Goal: Information Seeking & Learning: Find specific fact

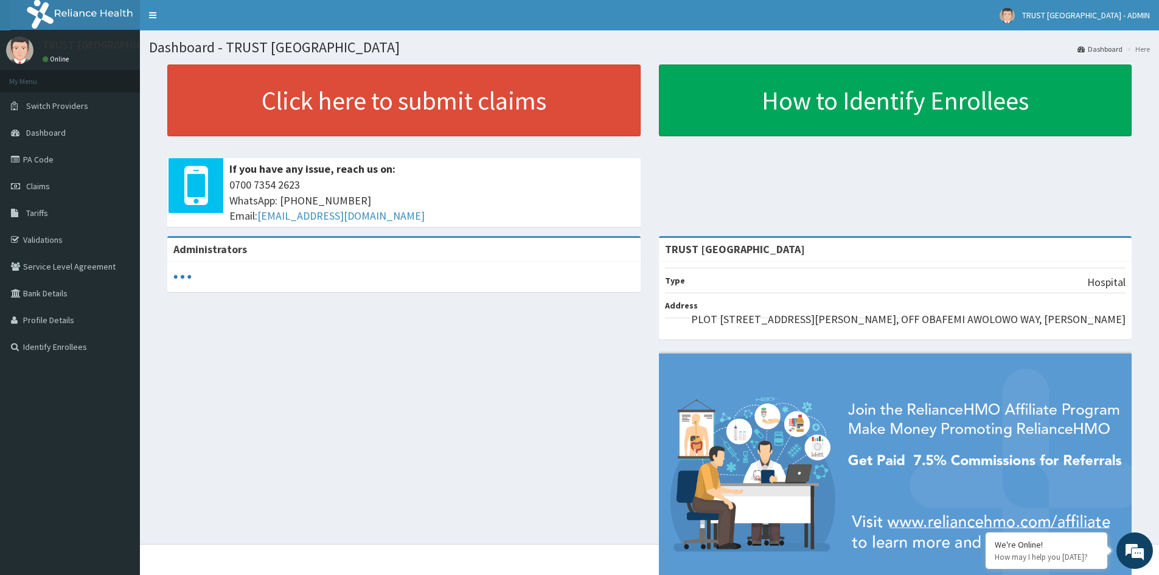
click at [88, 13] on img at bounding box center [86, 15] width 152 height 30
click at [32, 161] on link "PA Code" at bounding box center [70, 159] width 140 height 27
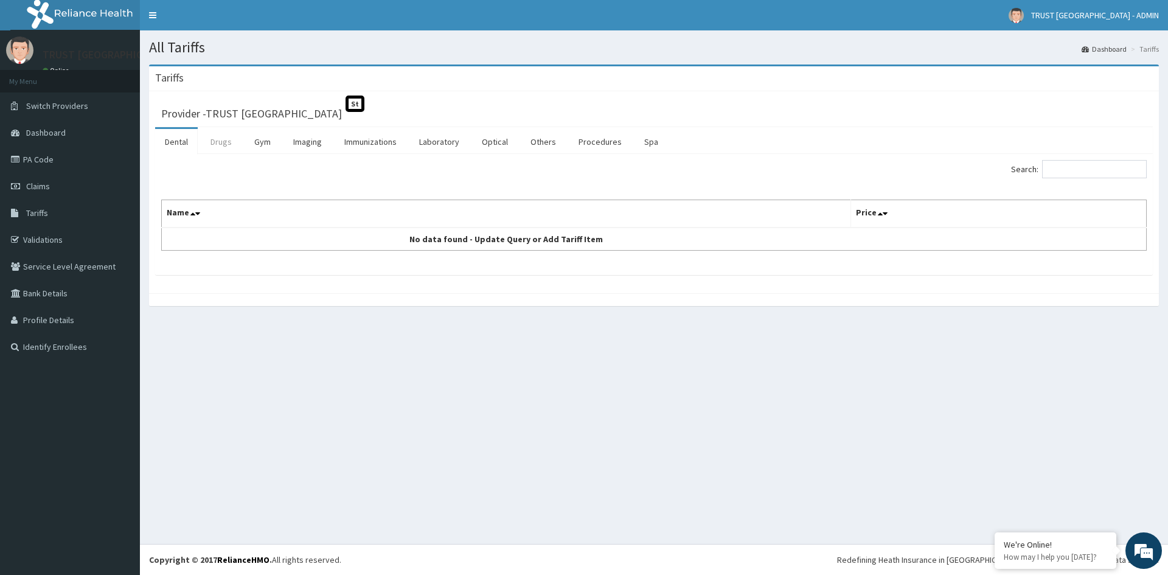
click at [214, 145] on link "Drugs" at bounding box center [221, 142] width 41 height 26
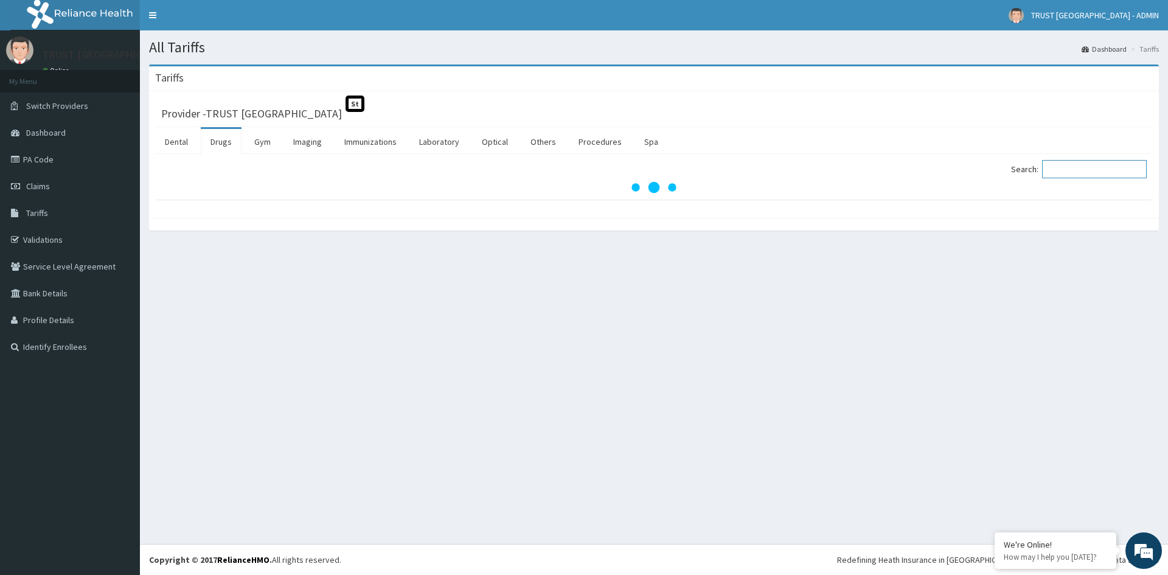
click at [1065, 173] on input "Search:" at bounding box center [1094, 169] width 105 height 18
paste input "BACLOFEN"
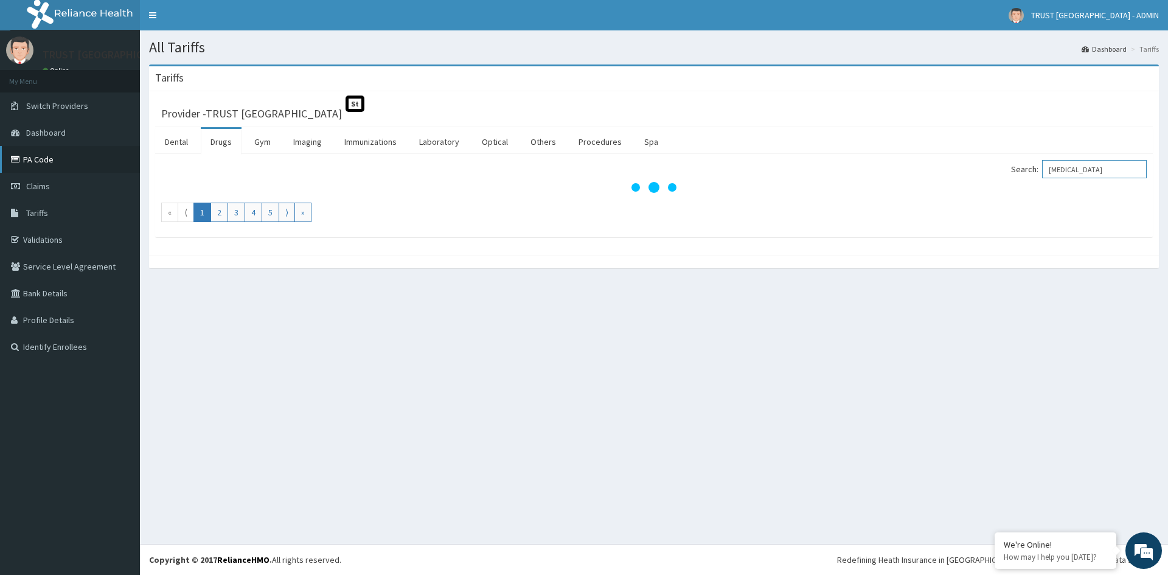
type input "BACLOFEN"
click at [35, 156] on link "PA Code" at bounding box center [70, 159] width 140 height 27
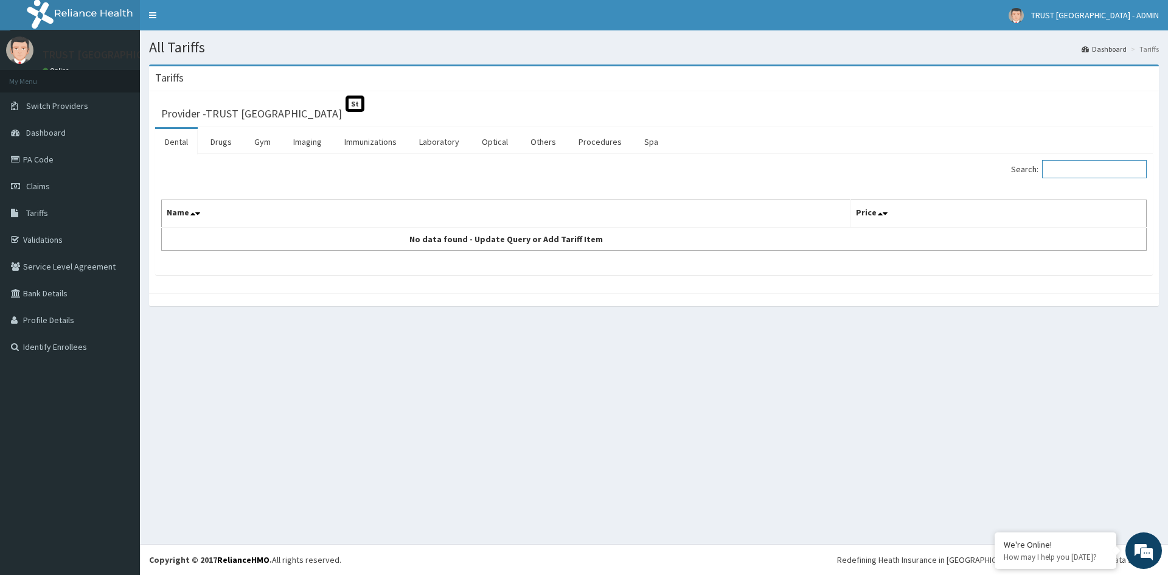
click at [1086, 173] on input "Search:" at bounding box center [1094, 169] width 105 height 18
paste input "PARACETAMOL"
type input "PARACETAMOL"
click at [218, 150] on link "Drugs" at bounding box center [221, 142] width 41 height 26
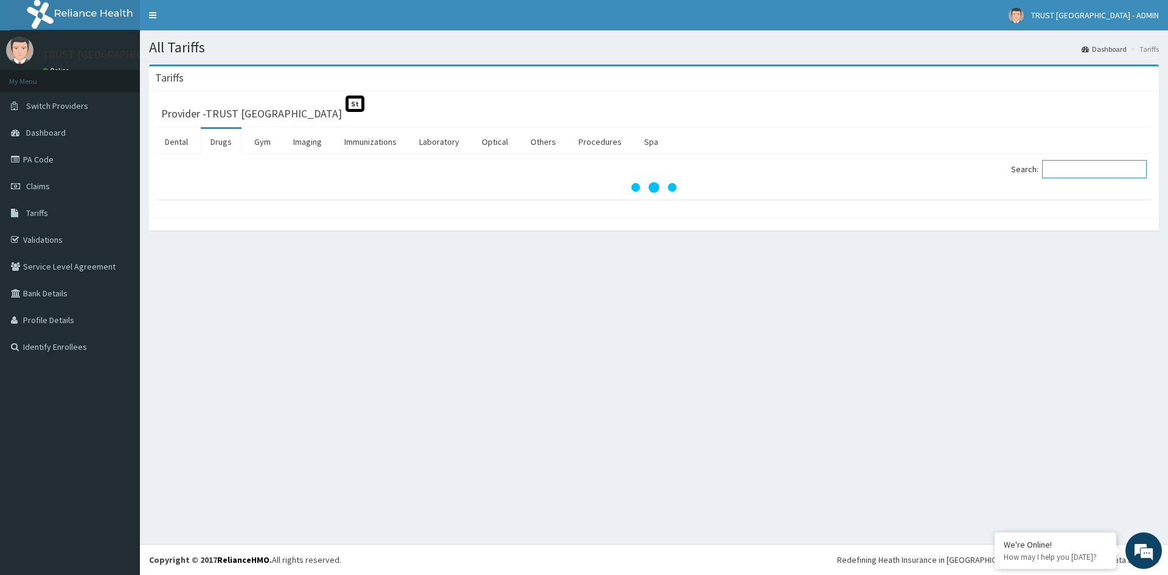
click at [1078, 167] on input "Search:" at bounding box center [1094, 169] width 105 height 18
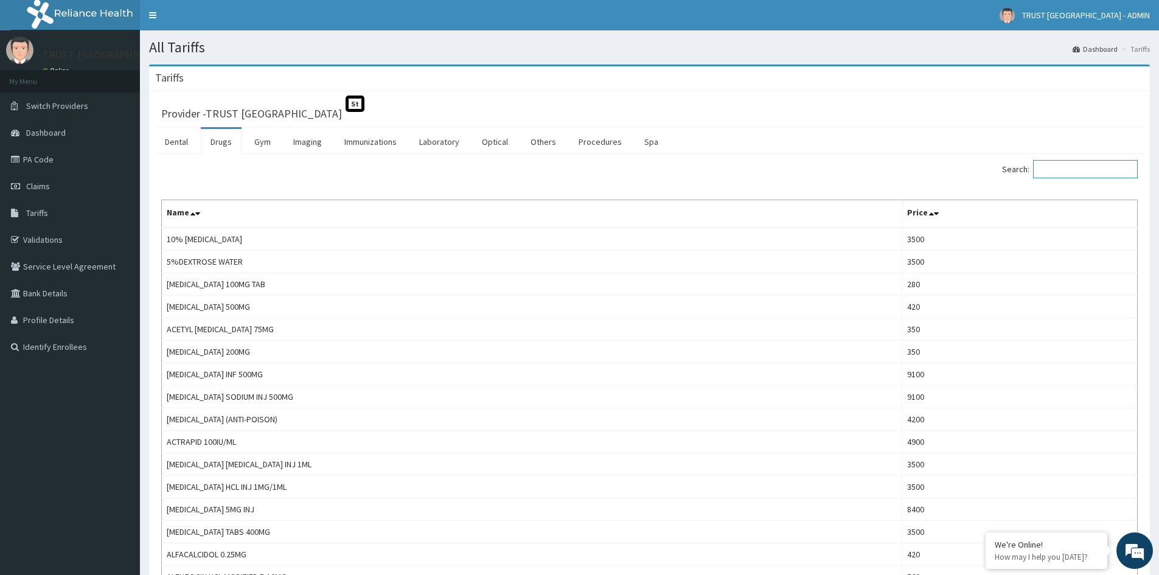
paste input "PARACETAMOL"
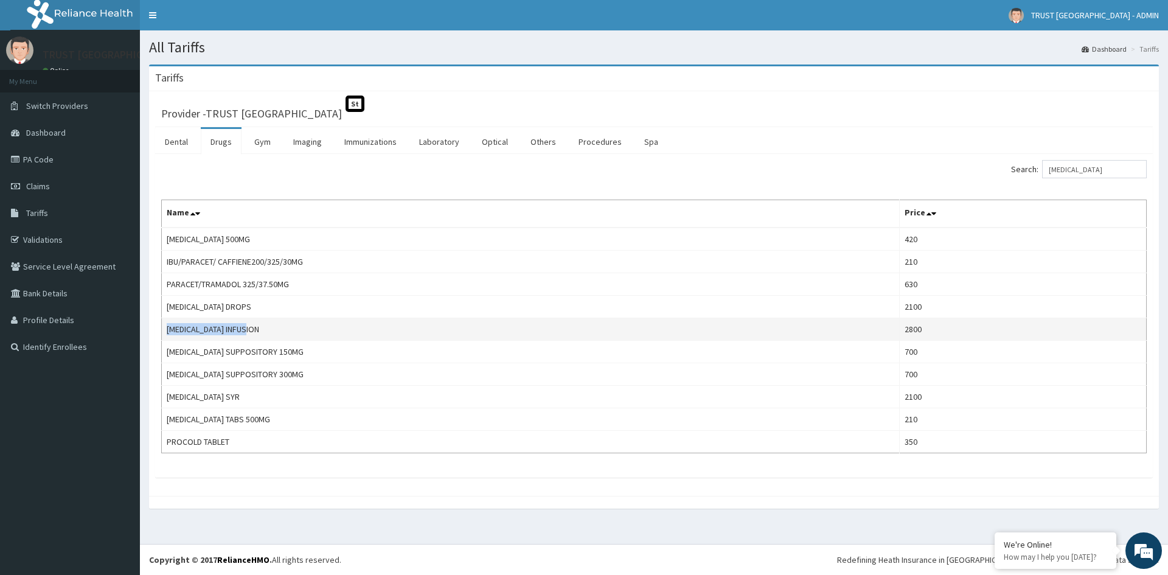
drag, startPoint x: 270, startPoint y: 328, endPoint x: 162, endPoint y: 328, distance: 108.3
click at [162, 328] on td "PARACETAMOL INFUSION" at bounding box center [531, 329] width 738 height 23
copy td "PARACETAMOL INFUSION"
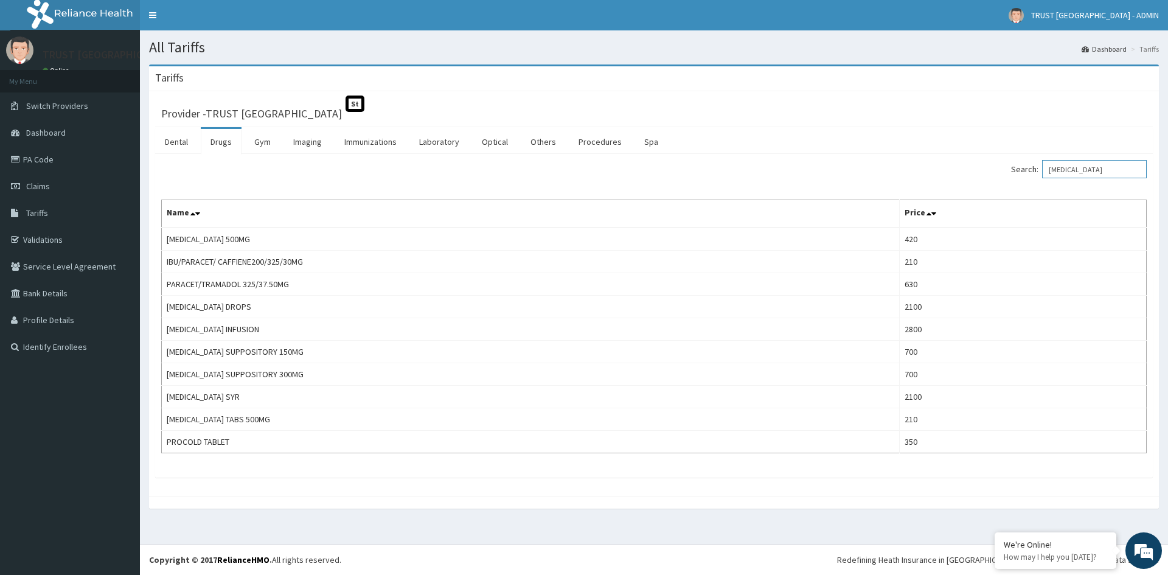
drag, startPoint x: 1112, startPoint y: 174, endPoint x: 1021, endPoint y: 175, distance: 91.3
click at [1021, 175] on div "Search: PARACETAMOL" at bounding box center [905, 170] width 484 height 21
paste input "BACLOFEN"
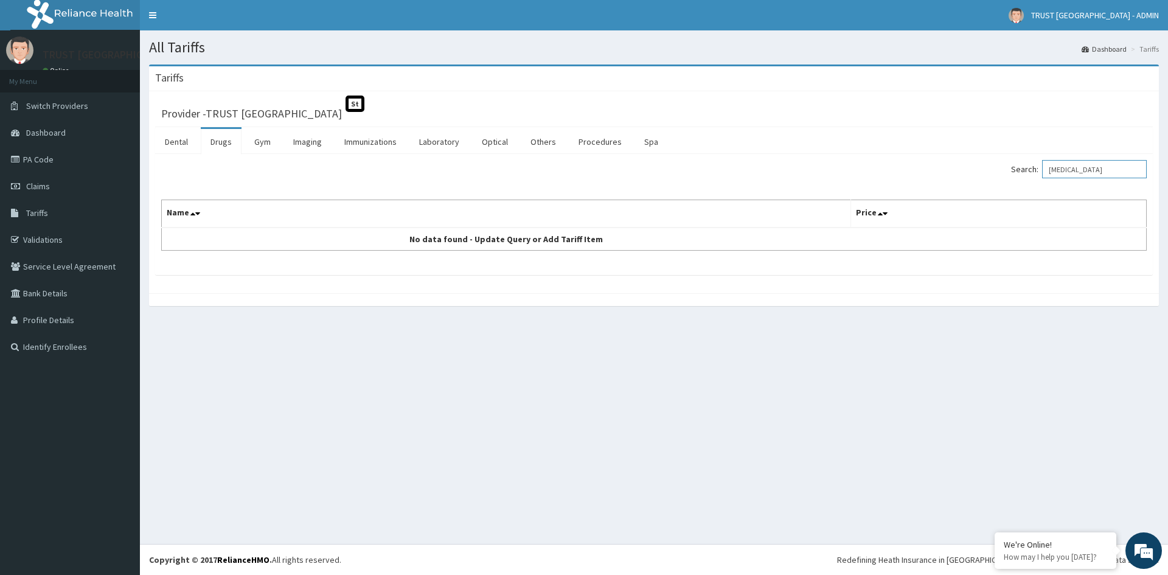
drag, startPoint x: 1126, startPoint y: 172, endPoint x: 1033, endPoint y: 167, distance: 93.2
click at [1033, 167] on label "Search: BACLOFEN" at bounding box center [1079, 169] width 136 height 18
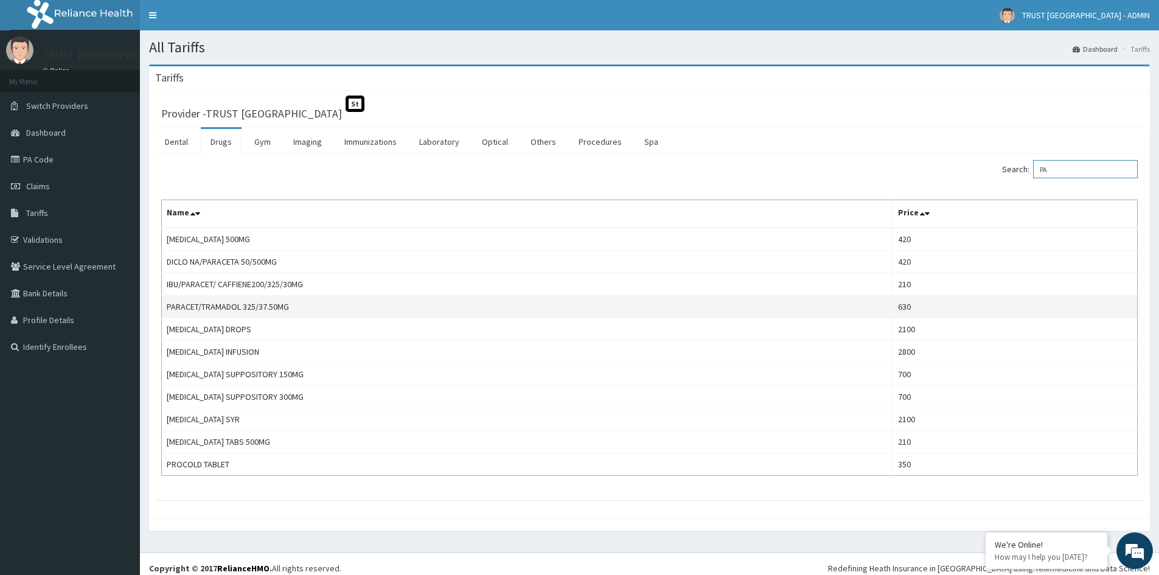
type input "P"
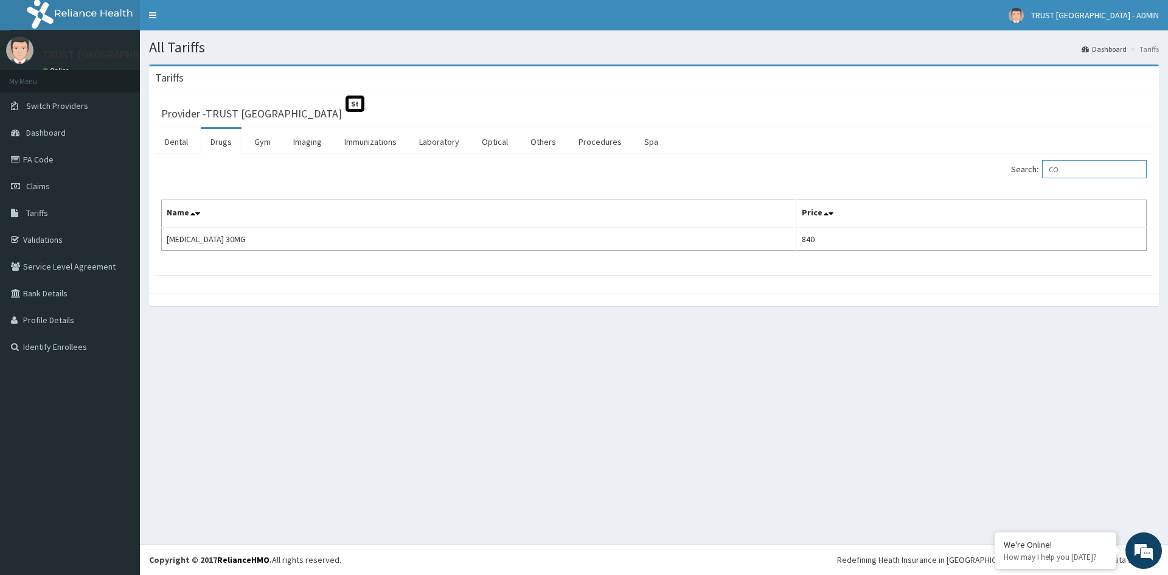
type input "C"
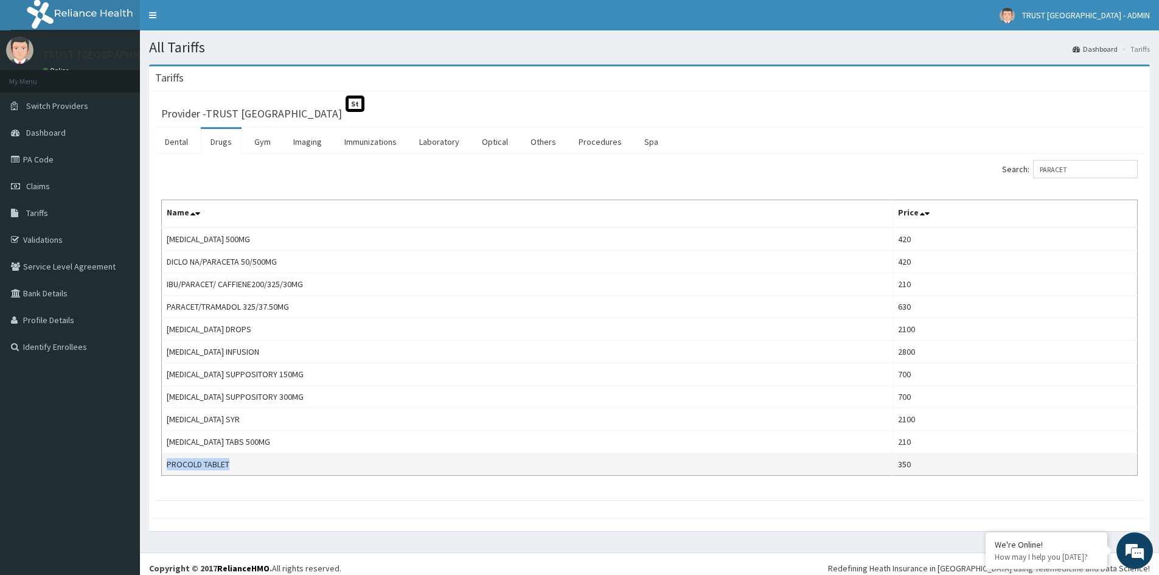
drag, startPoint x: 239, startPoint y: 462, endPoint x: 168, endPoint y: 475, distance: 71.7
click at [168, 475] on td "PROCOLD TABLET" at bounding box center [527, 464] width 731 height 23
copy td "PROCOLD TABLET"
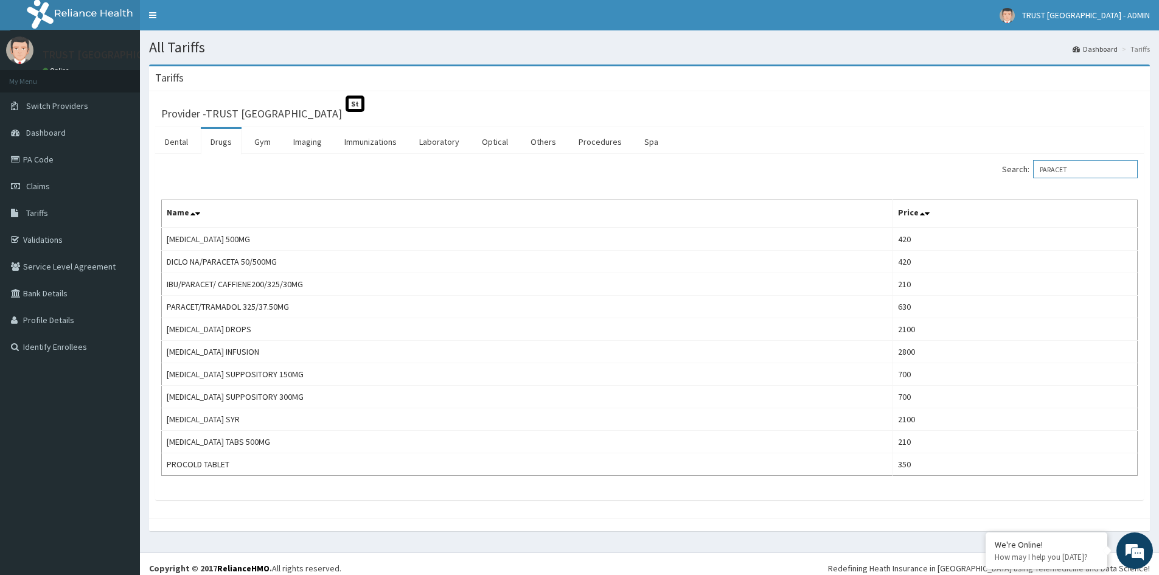
drag, startPoint x: 1081, startPoint y: 169, endPoint x: 952, endPoint y: 169, distance: 128.4
click at [952, 169] on div "Search: PARACET" at bounding box center [898, 170] width 479 height 21
paste input "NEUROGESIC"
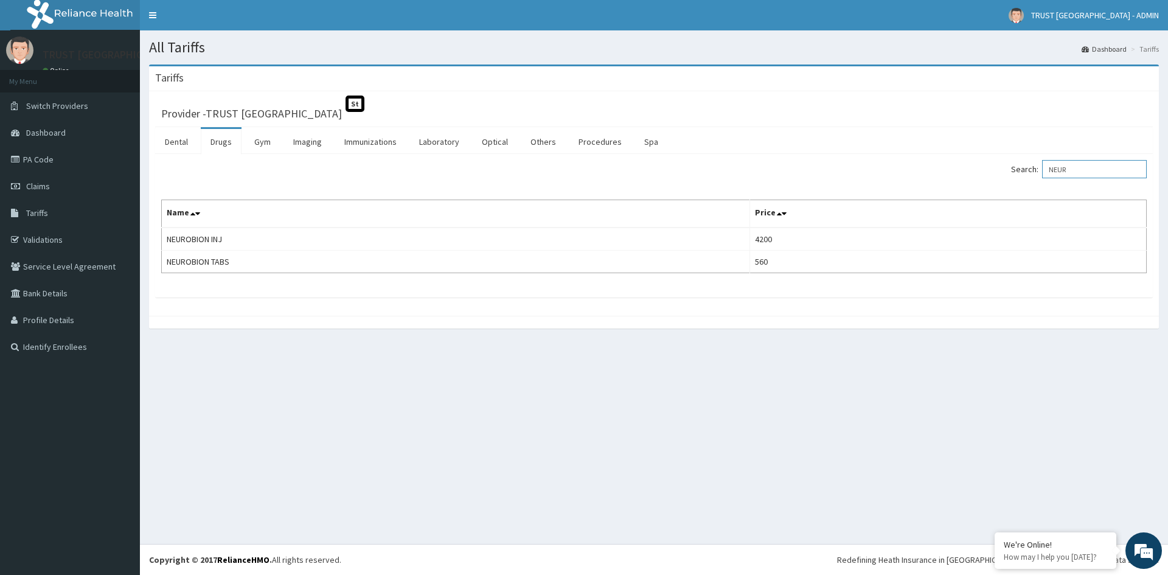
drag, startPoint x: 1102, startPoint y: 170, endPoint x: 1003, endPoint y: 172, distance: 99.2
click at [1003, 172] on div "Search: NEUR" at bounding box center [905, 170] width 484 height 21
paste input "METHYL SALICYLATE"
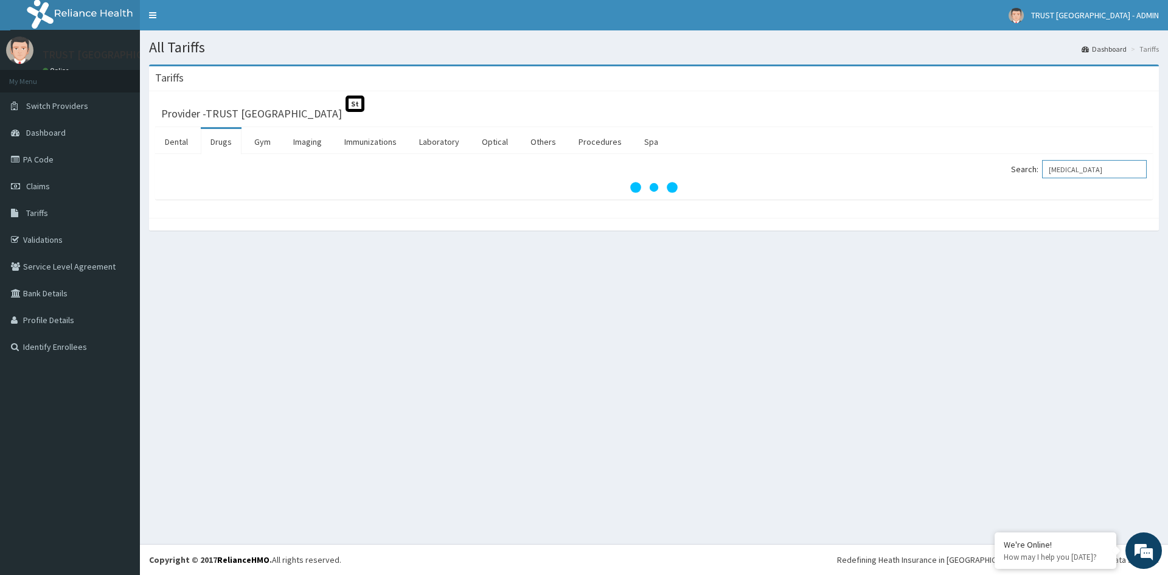
click at [1075, 169] on input "METHYL SALICYLATE" at bounding box center [1094, 169] width 105 height 18
click at [1126, 170] on input "METHYL SALICYLATE" at bounding box center [1094, 169] width 105 height 18
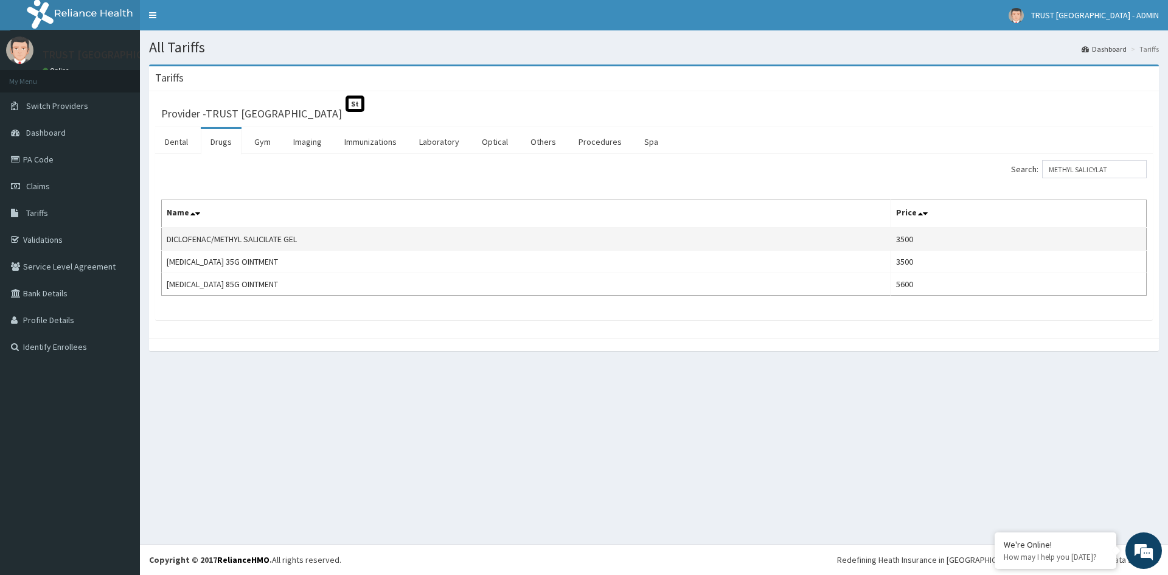
drag, startPoint x: 307, startPoint y: 261, endPoint x: 201, endPoint y: 246, distance: 106.9
click at [170, 259] on td "METHYL SALICYLATE 35G OINTMENT" at bounding box center [527, 262] width 730 height 23
click at [316, 245] on td "DICLOFENAC/METHYL SALICILATE GEL" at bounding box center [527, 239] width 730 height 23
drag, startPoint x: 310, startPoint y: 236, endPoint x: 164, endPoint y: 240, distance: 146.1
click at [164, 240] on td "DICLOFENAC/METHYL SALICILATE GEL" at bounding box center [527, 239] width 730 height 23
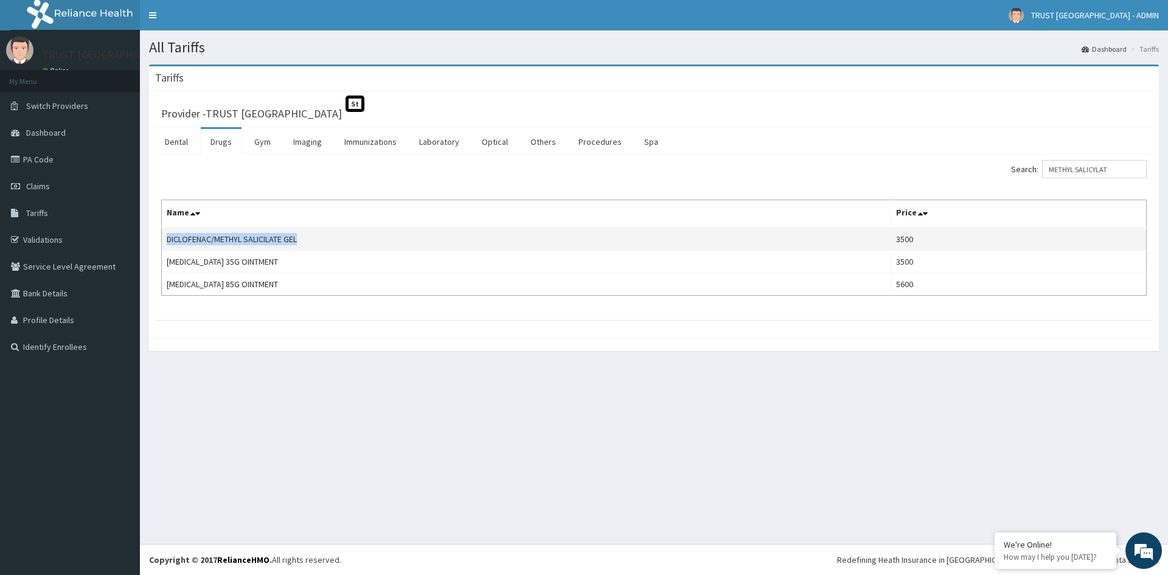
copy td "DICLOFENAC/METHYL SALICILATE GEL"
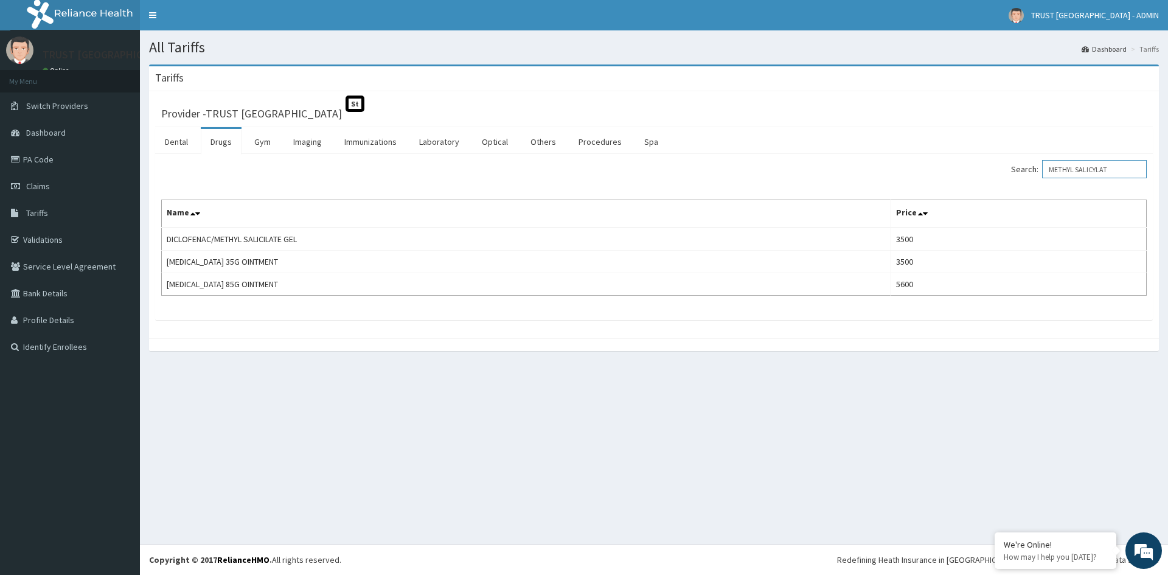
drag, startPoint x: 1137, startPoint y: 173, endPoint x: 972, endPoint y: 172, distance: 164.9
click at [974, 172] on div "Search: METHYL SALICYLAT" at bounding box center [905, 170] width 484 height 21
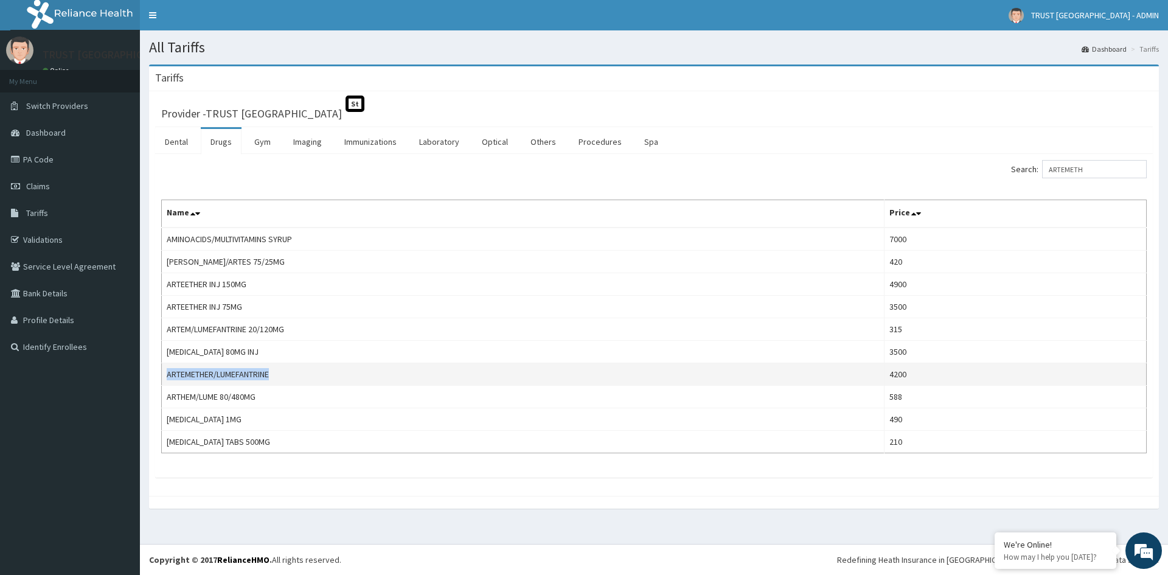
drag, startPoint x: 283, startPoint y: 372, endPoint x: 163, endPoint y: 384, distance: 120.4
click at [163, 384] on td "ARTEMETHER/LUMEFANTRINE" at bounding box center [523, 374] width 723 height 23
copy td "ARTEMETHER/LUMEFANTRINE"
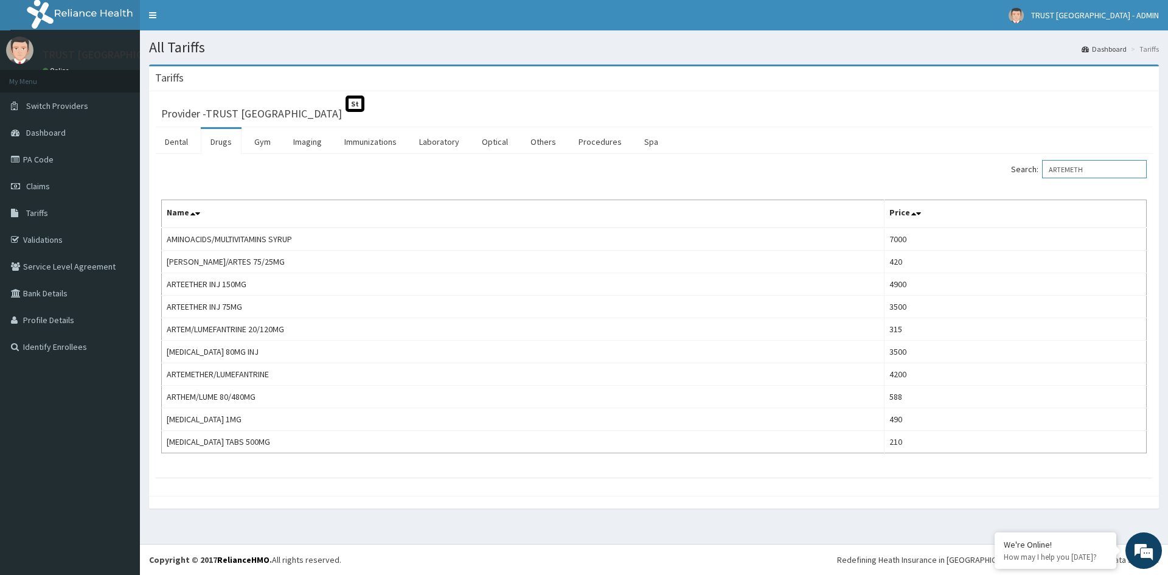
drag, startPoint x: 1109, startPoint y: 175, endPoint x: 968, endPoint y: 170, distance: 141.2
click at [968, 170] on div "Search: ARTEMETH" at bounding box center [905, 170] width 484 height 21
paste input "BACLOFEN"
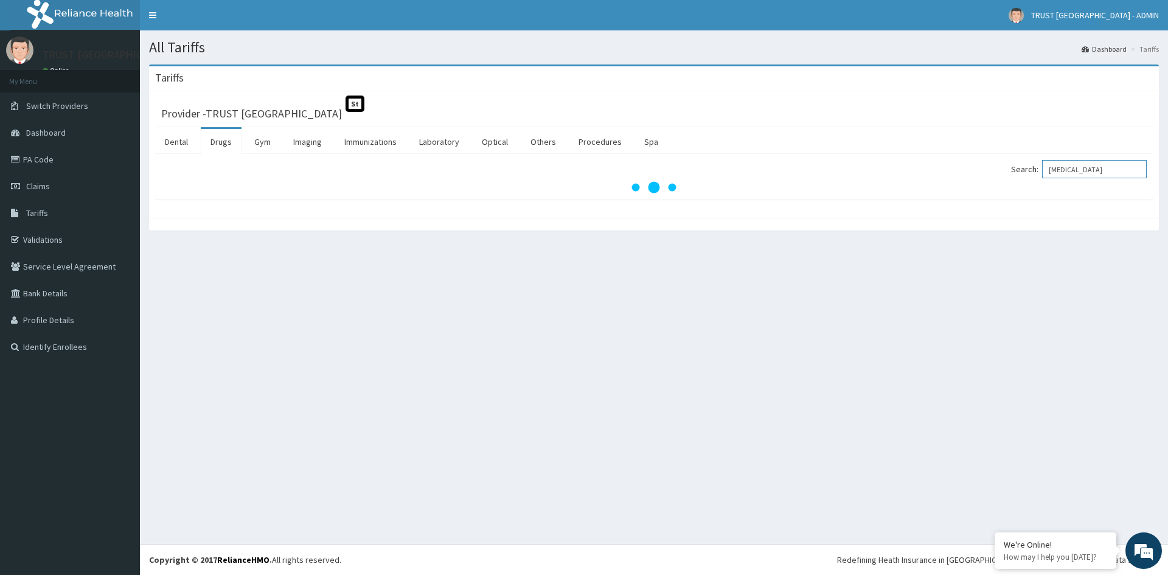
drag, startPoint x: 1107, startPoint y: 176, endPoint x: 992, endPoint y: 184, distance: 115.3
click at [992, 184] on div "Search: BACLOFEN" at bounding box center [654, 176] width 986 height 33
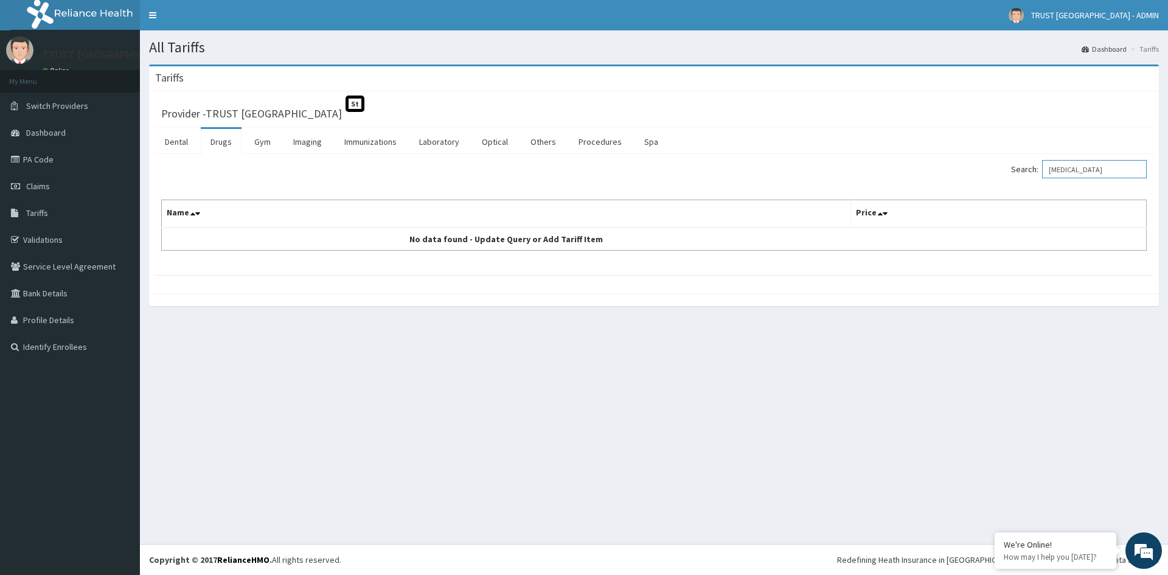
paste input "Lioresal"
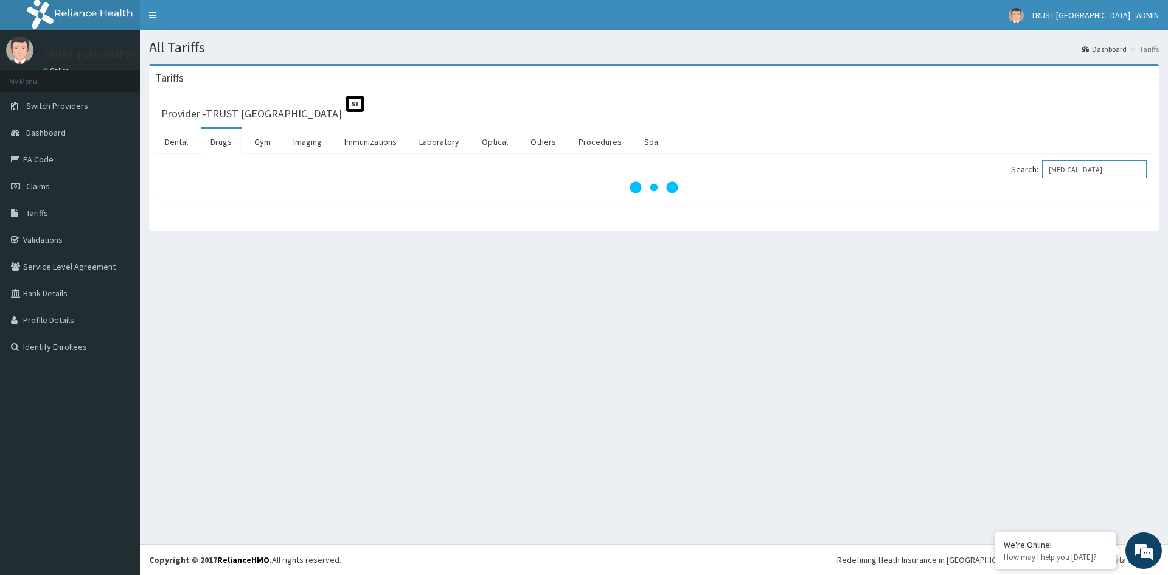
type input "Lioresal"
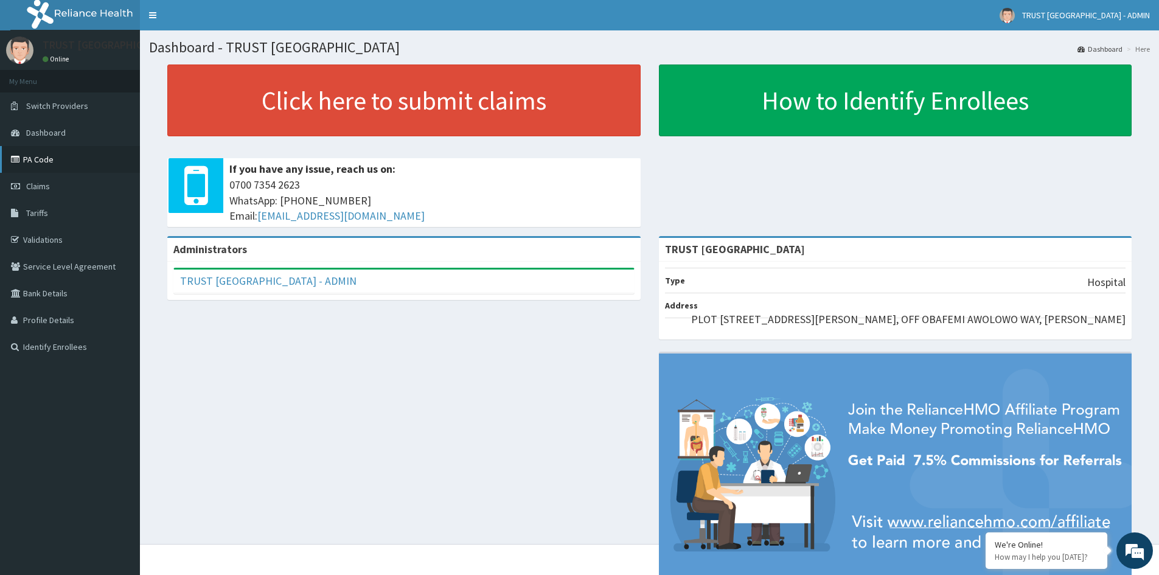
click at [36, 161] on link "PA Code" at bounding box center [70, 159] width 140 height 27
